Goal: Information Seeking & Learning: Learn about a topic

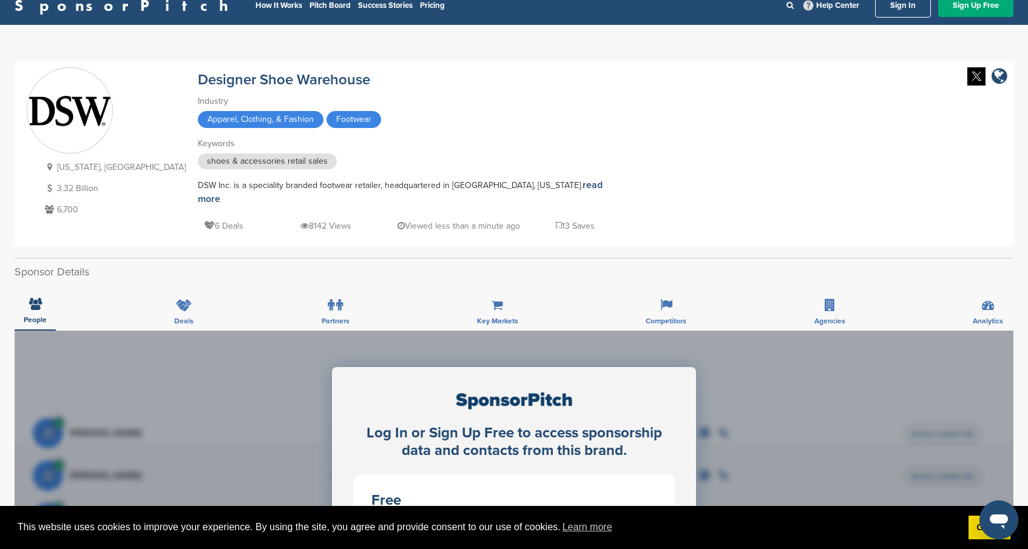
scroll to position [7, 0]
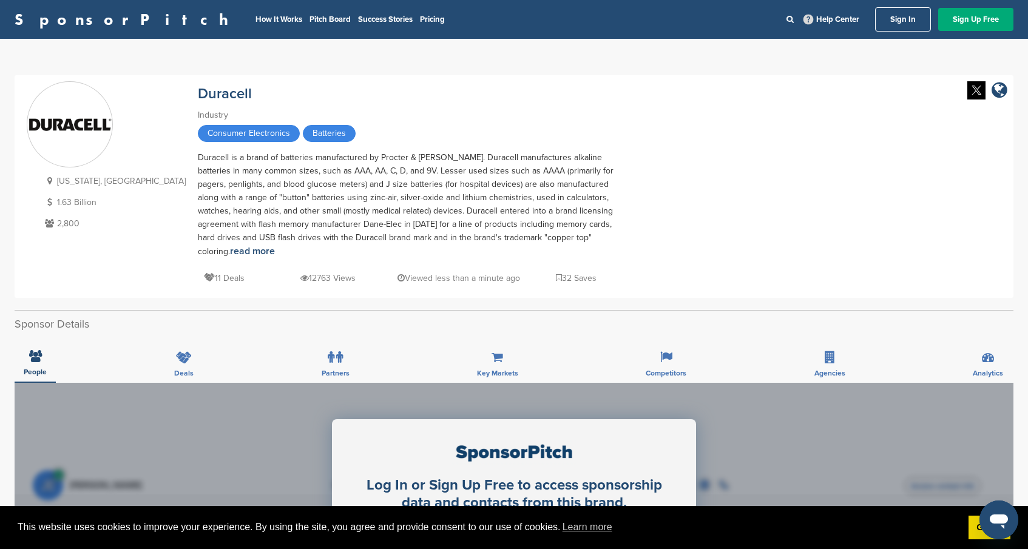
click at [204, 271] on p "11 Deals" at bounding box center [224, 278] width 41 height 15
click at [382, 192] on div "Duracell is a brand of batteries manufactured by Procter & [PERSON_NAME]. Durac…" at bounding box center [410, 204] width 425 height 107
